Goal: Task Accomplishment & Management: Use online tool/utility

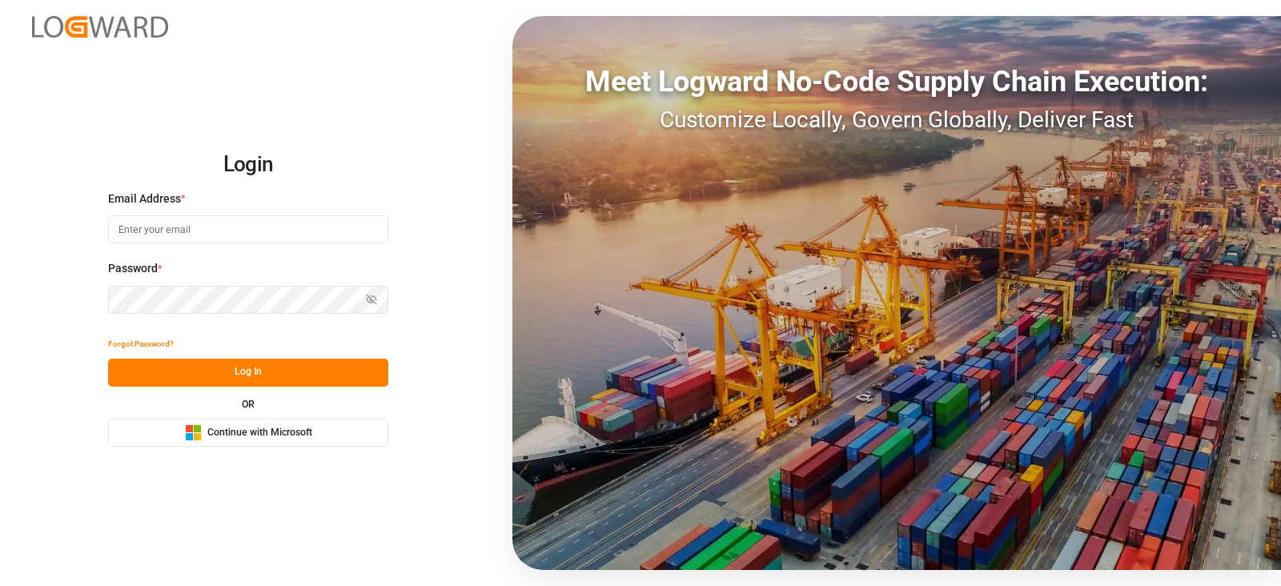
click at [1201, 254] on div "Meet Logward No-Code Supply Chain Execution: Customize Locally, Govern Globally…" at bounding box center [896, 293] width 769 height 554
click at [335, 215] on input at bounding box center [248, 229] width 280 height 28
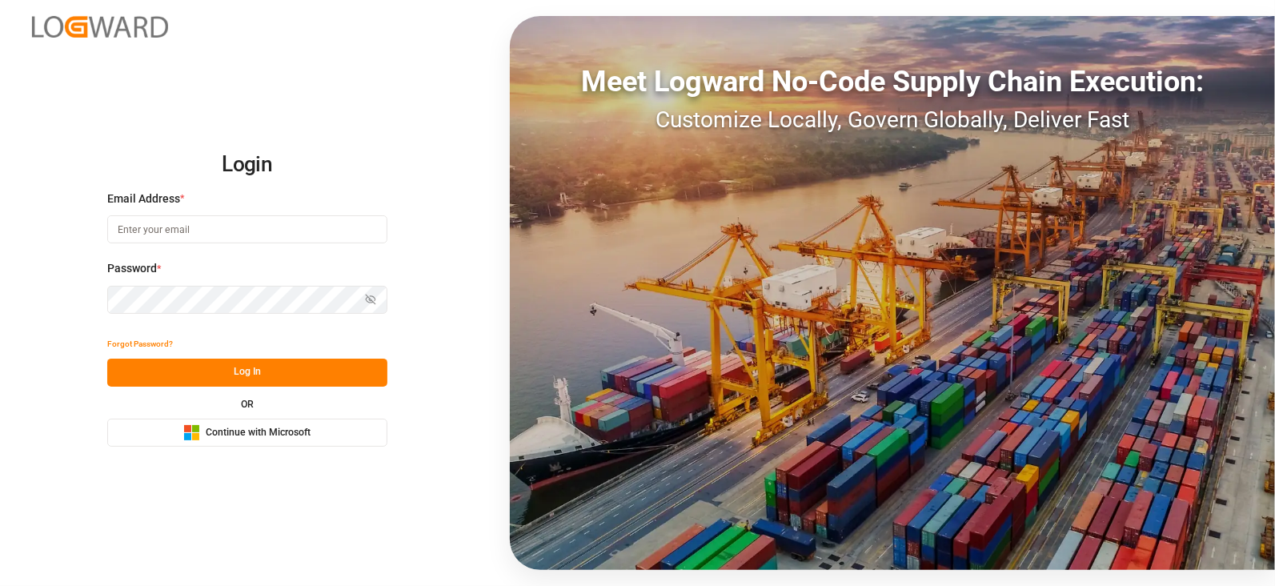
click at [335, 215] on input at bounding box center [247, 229] width 280 height 28
click at [331, 219] on input at bounding box center [247, 229] width 280 height 28
type input "[PERSON_NAME][EMAIL_ADDRESS][DOMAIN_NAME]"
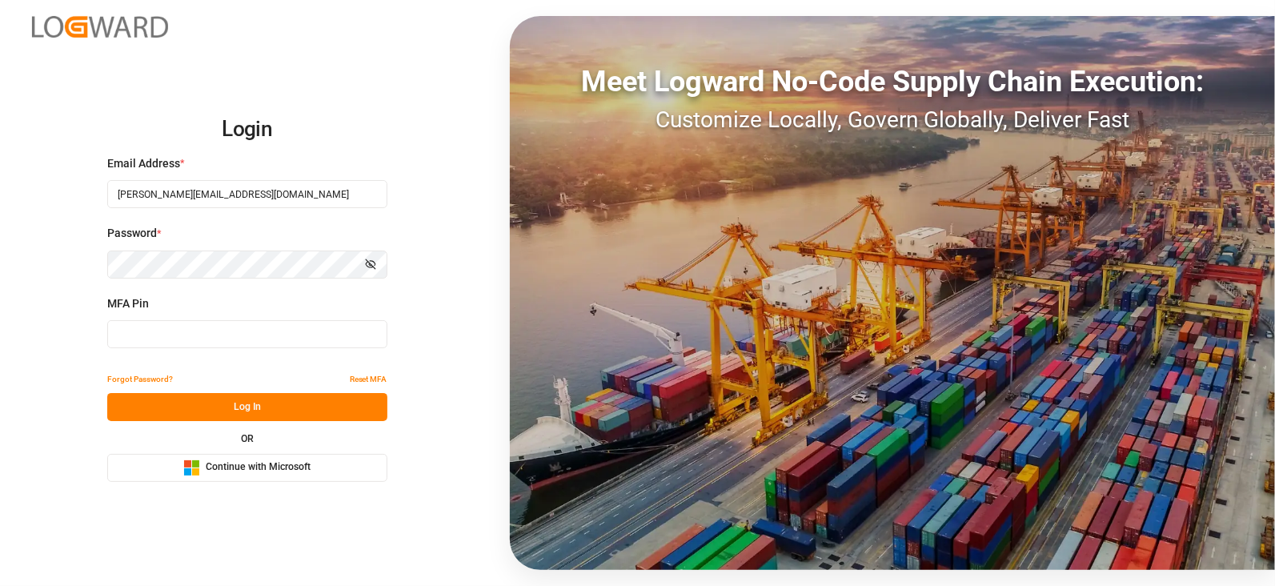
click at [120, 347] on input at bounding box center [247, 334] width 280 height 28
type input "832772"
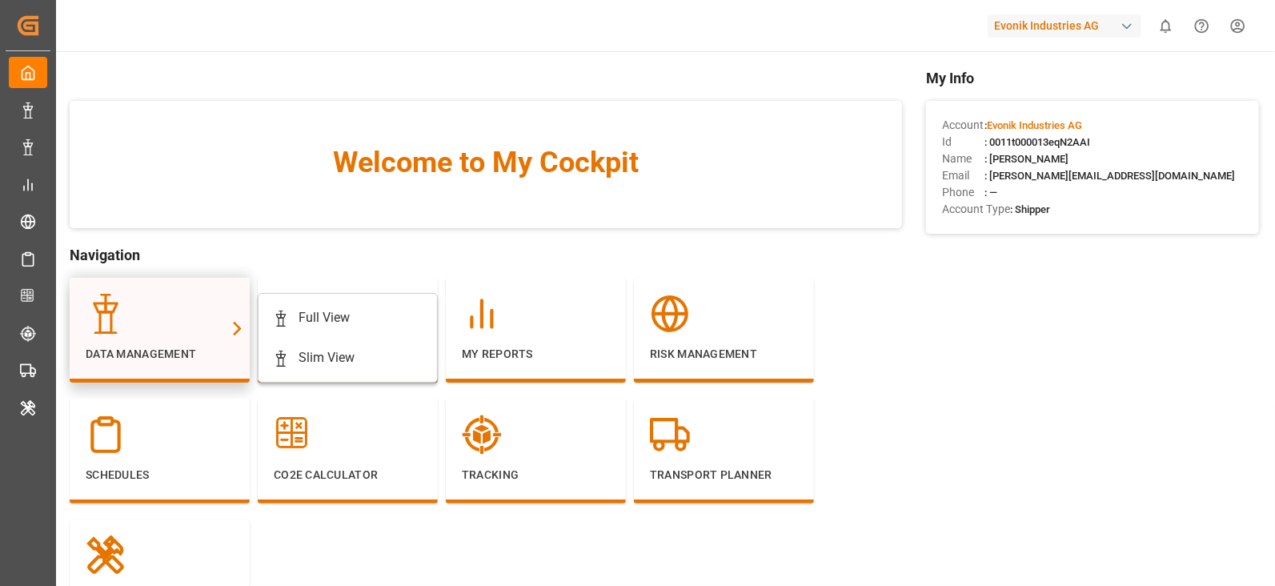
click at [163, 324] on div at bounding box center [160, 314] width 148 height 40
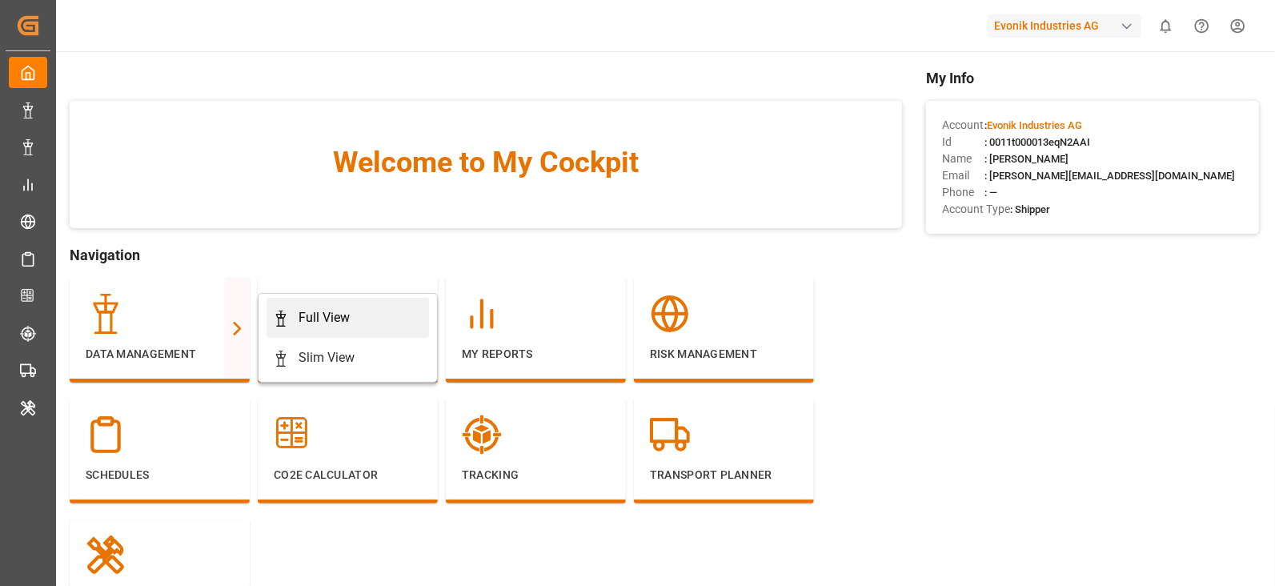
click at [287, 335] on link "Full View" at bounding box center [348, 318] width 163 height 40
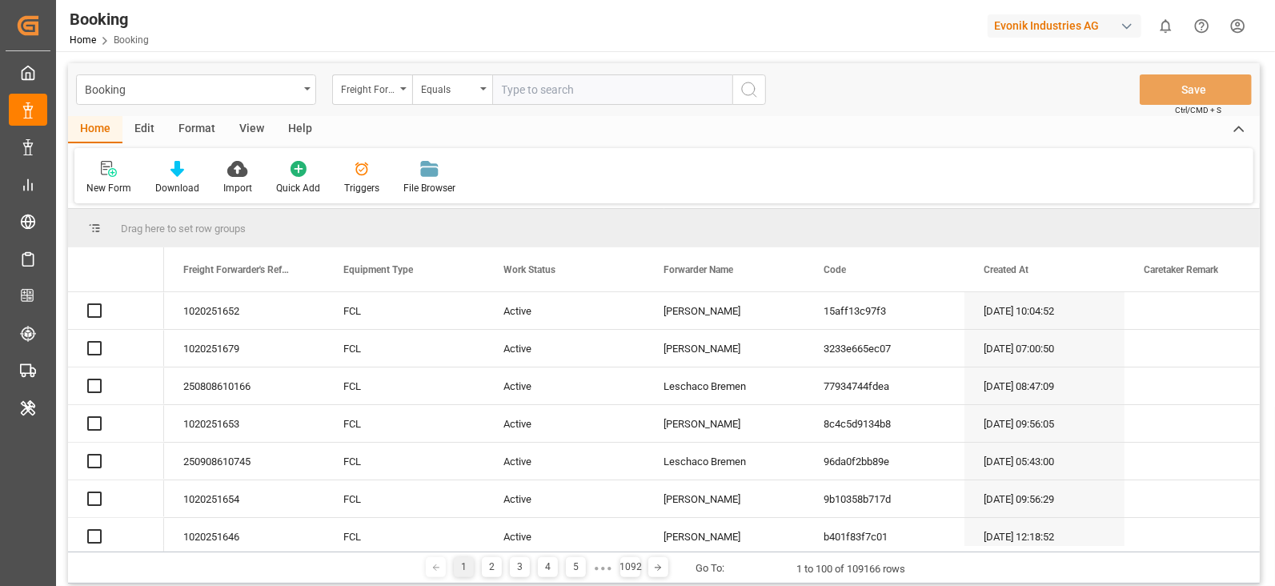
click at [182, 131] on div "Format" at bounding box center [197, 129] width 61 height 27
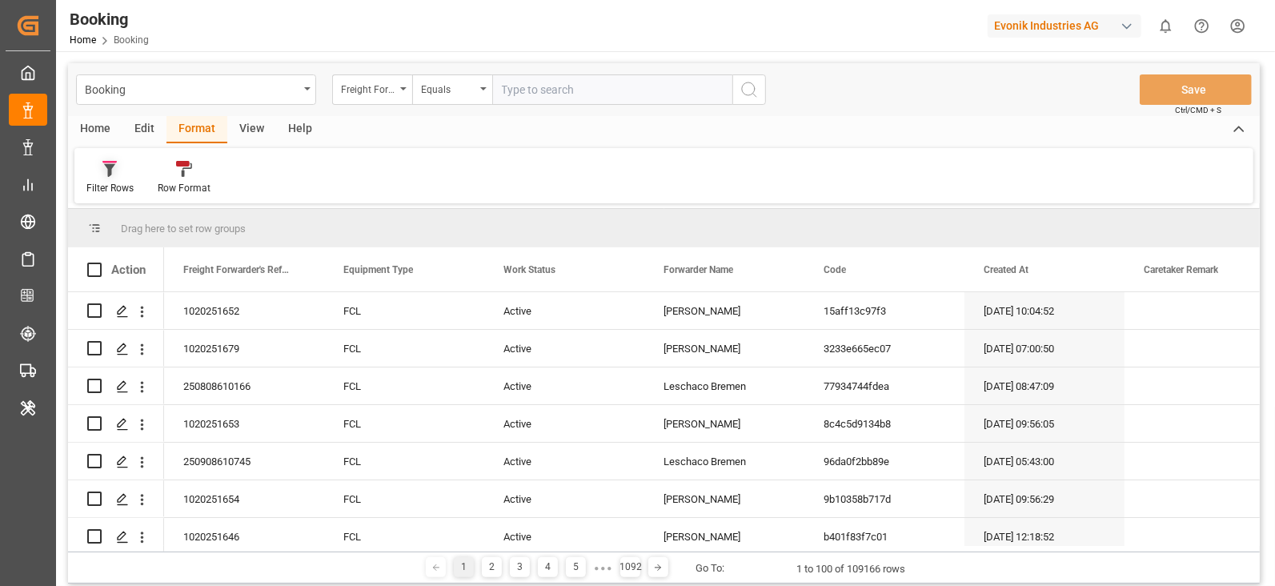
click at [110, 173] on icon at bounding box center [109, 170] width 11 height 13
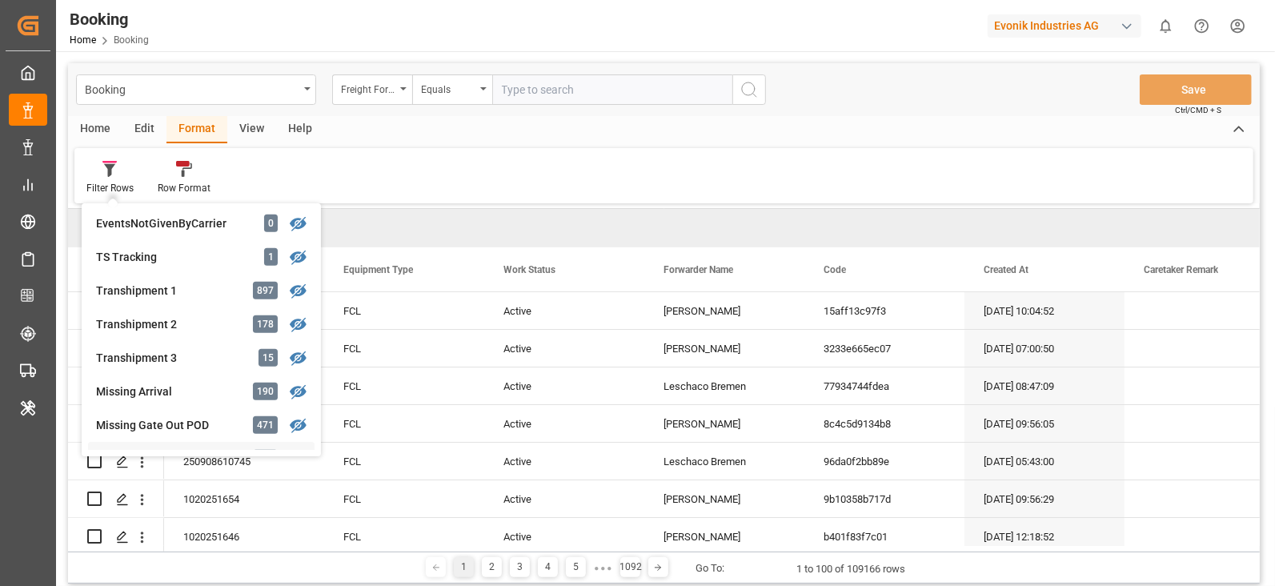
scroll to position [505, 0]
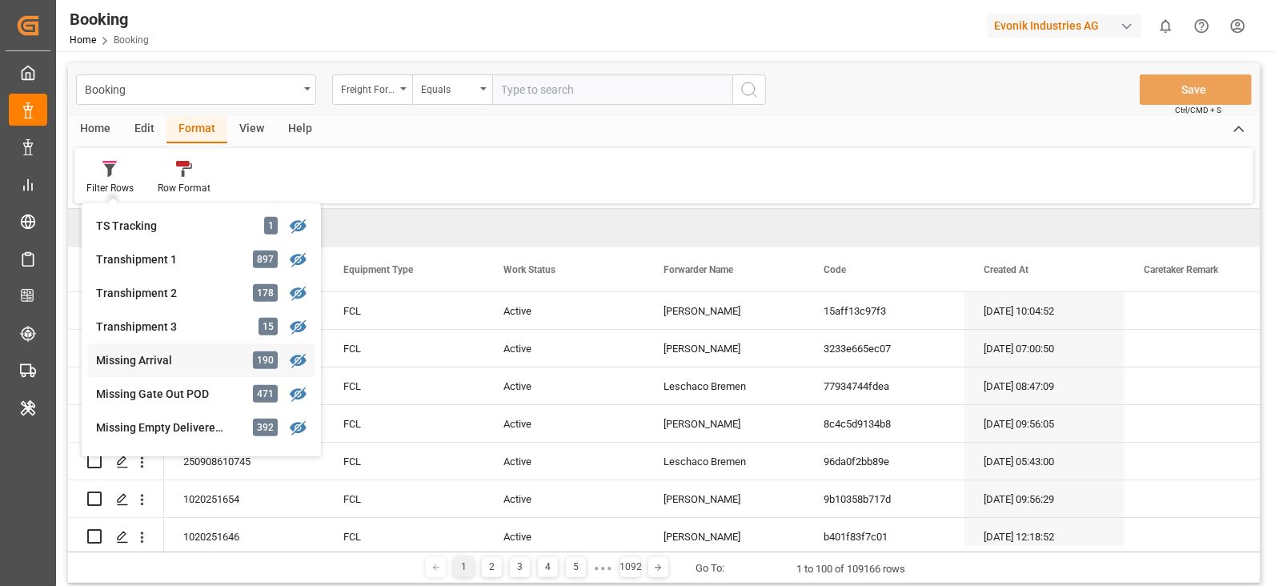
click at [238, 360] on div "Missing Arrival 190" at bounding box center [201, 360] width 227 height 34
